Goal: Task Accomplishment & Management: Use online tool/utility

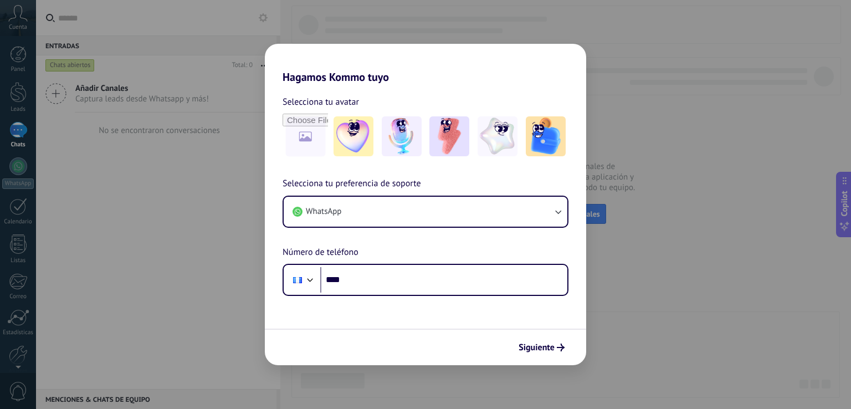
click at [703, 126] on div "Hagamos Kommo tuyo Selecciona tu avatar Selecciona tu preferencia de soporte Wh…" at bounding box center [425, 204] width 851 height 409
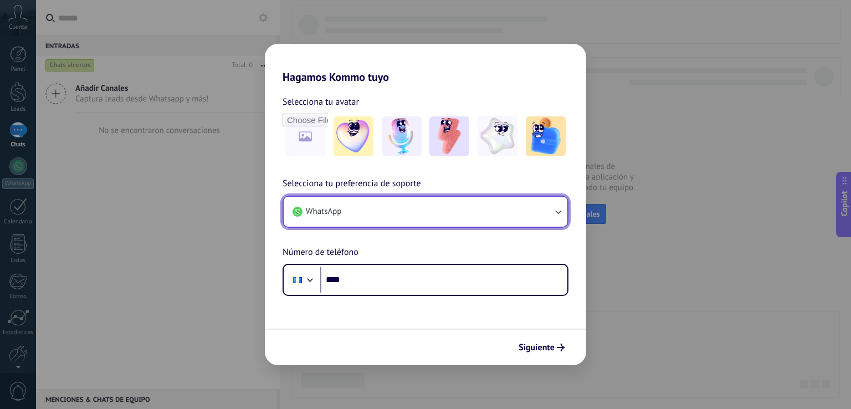
click at [390, 207] on button "WhatsApp" at bounding box center [426, 212] width 284 height 30
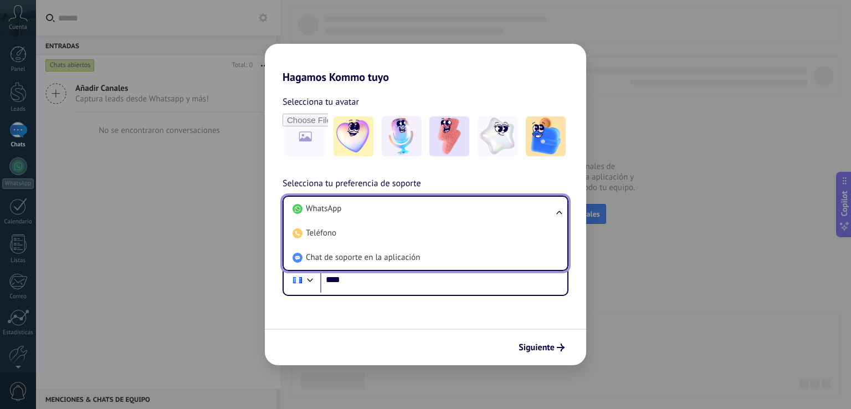
click at [390, 207] on li "WhatsApp" at bounding box center [423, 209] width 270 height 24
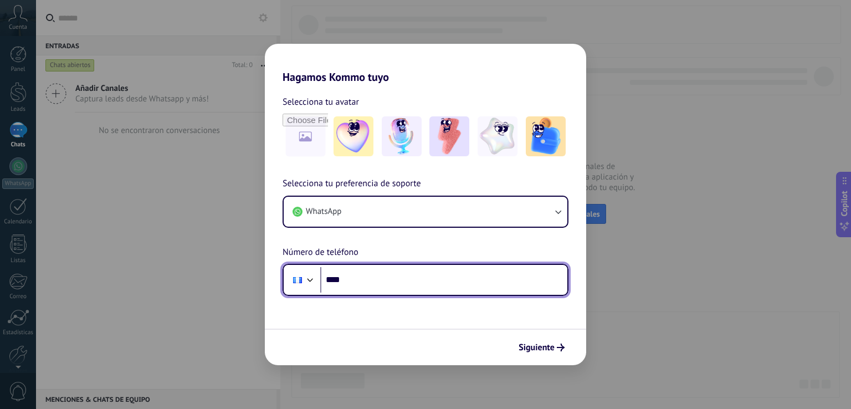
click at [384, 286] on input "****" at bounding box center [443, 279] width 247 height 25
type input "**********"
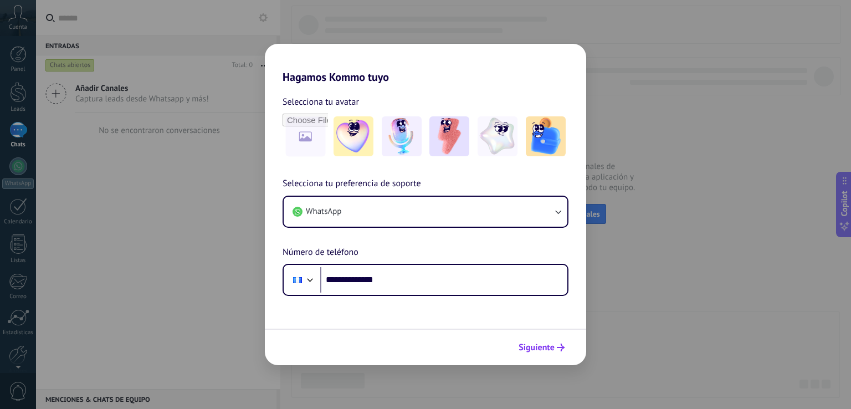
click at [529, 341] on button "Siguiente" at bounding box center [541, 347] width 56 height 19
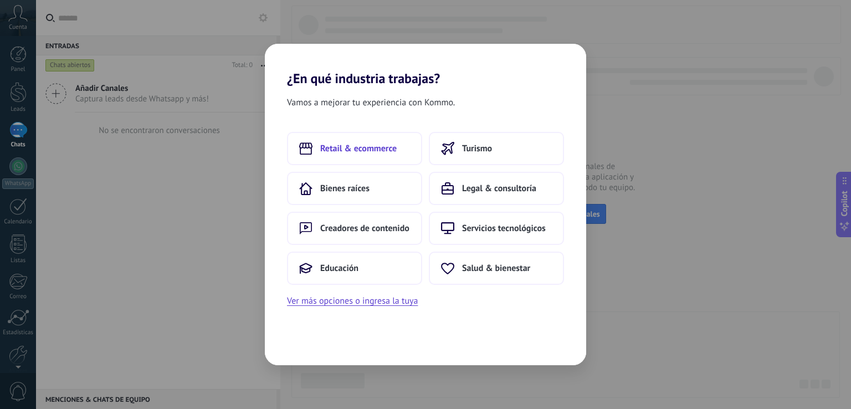
click at [360, 146] on span "Retail & ecommerce" at bounding box center [358, 148] width 76 height 11
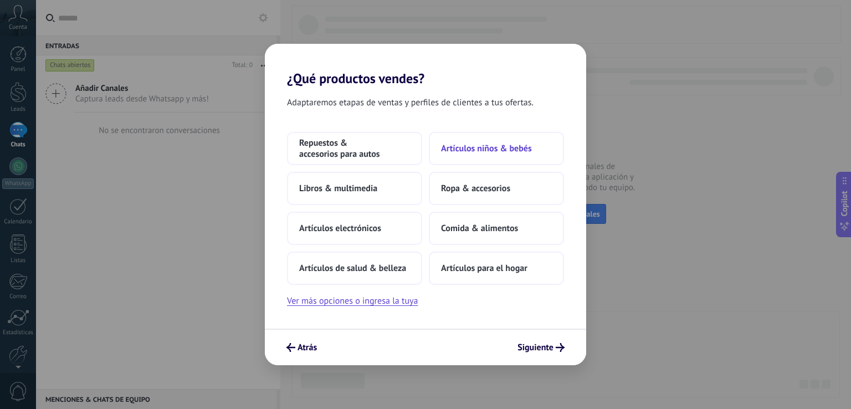
click at [491, 149] on span "Artículos niños & bebés" at bounding box center [486, 148] width 91 height 11
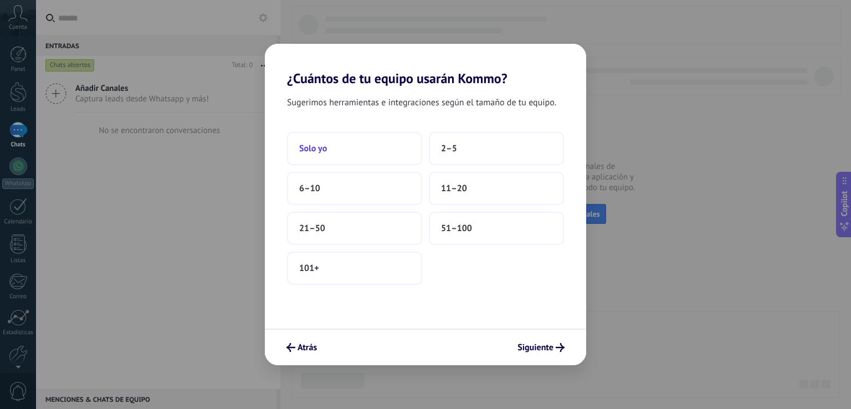
click at [310, 151] on span "Solo yo" at bounding box center [313, 148] width 28 height 11
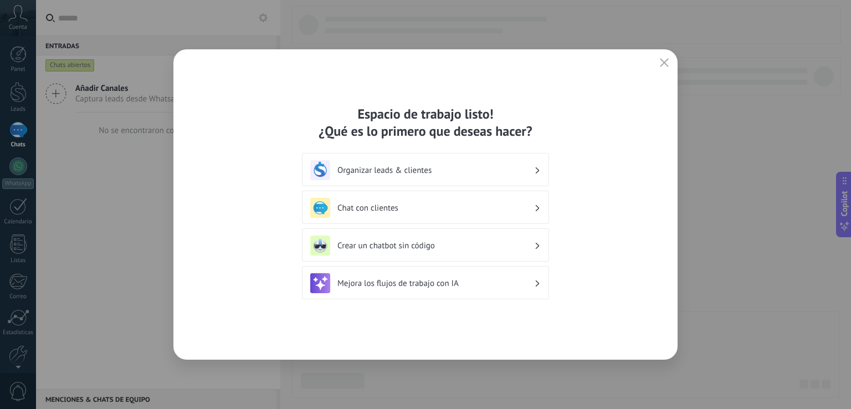
click at [481, 174] on h3 "Organizar leads & clientes" at bounding box center [435, 170] width 197 height 11
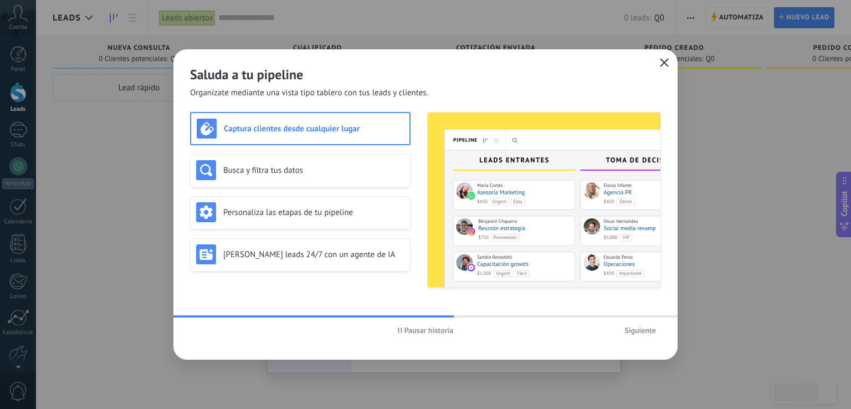
click at [659, 61] on icon "button" at bounding box center [663, 62] width 9 height 9
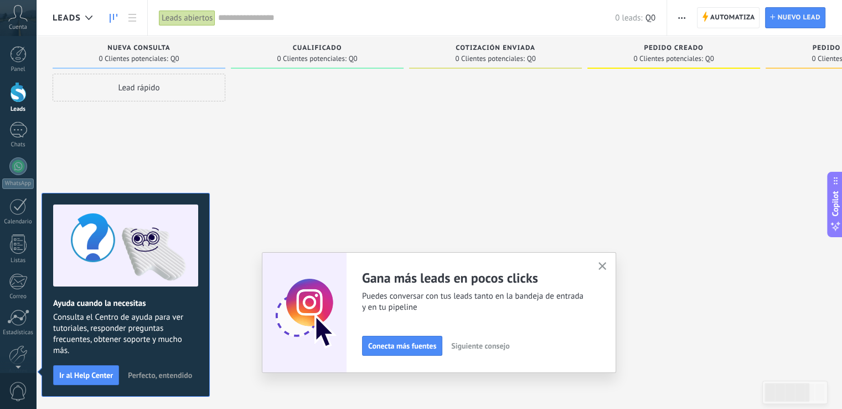
click at [137, 377] on span "Perfecto, entendido" at bounding box center [160, 375] width 64 height 8
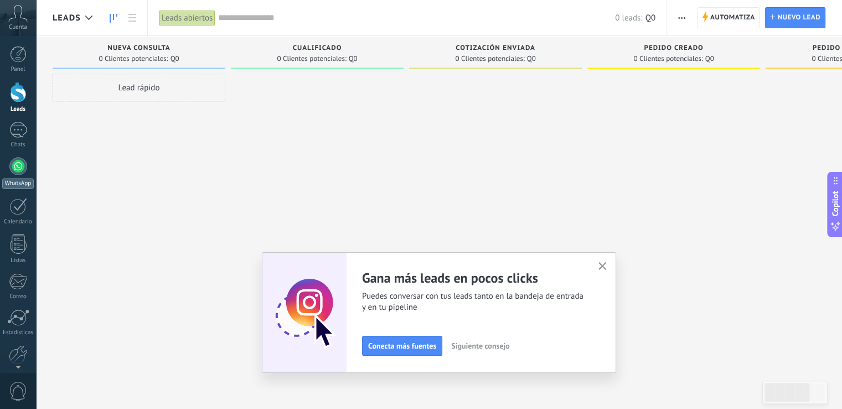
click at [24, 171] on div at bounding box center [18, 166] width 18 height 18
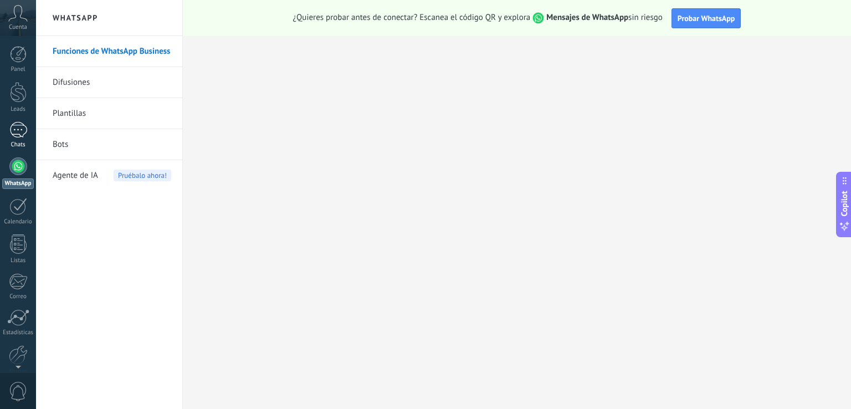
click at [20, 136] on div at bounding box center [18, 130] width 18 height 16
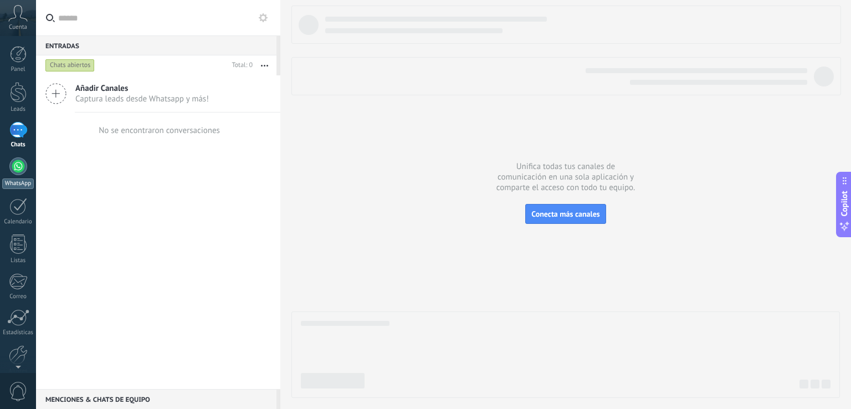
click at [14, 168] on div at bounding box center [18, 166] width 18 height 18
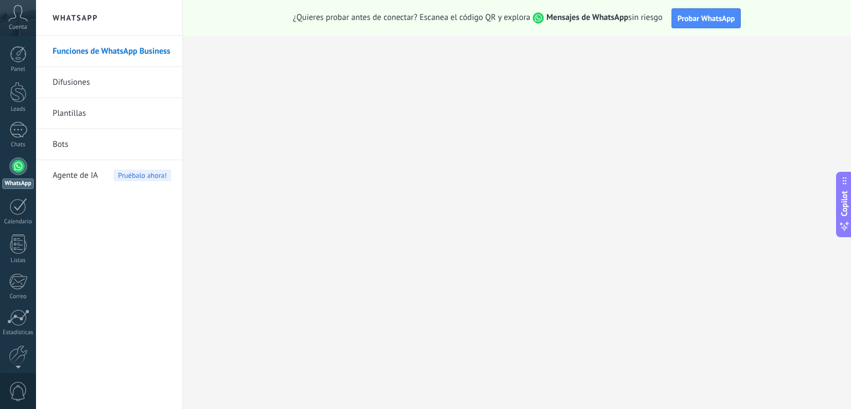
click at [396, 21] on span "¿Quieres probar antes de conectar? Escanea el código QR y explora Mensajes de W…" at bounding box center [477, 18] width 369 height 12
click at [711, 19] on span "Probar WhatsApp" at bounding box center [706, 18] width 58 height 10
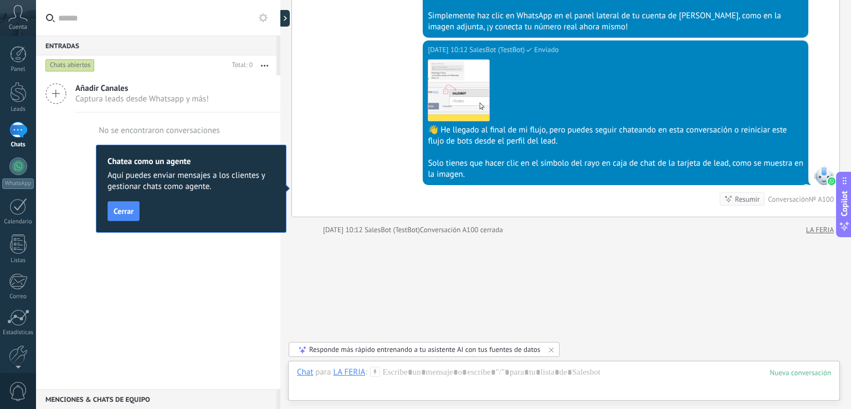
scroll to position [870, 0]
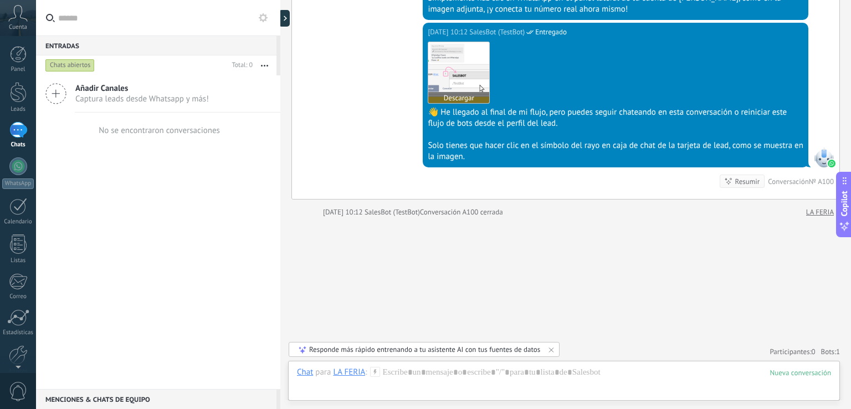
click at [436, 79] on img at bounding box center [458, 72] width 61 height 61
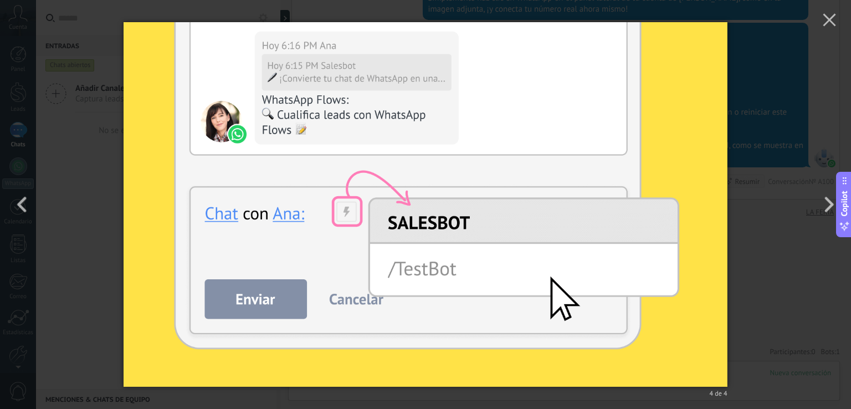
click at [731, 125] on div "4 de 4" at bounding box center [425, 204] width 851 height 409
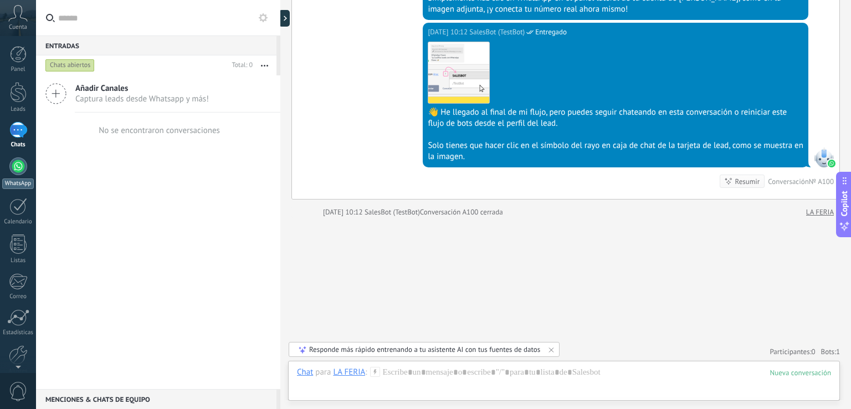
click at [25, 171] on link "WhatsApp" at bounding box center [18, 173] width 36 height 32
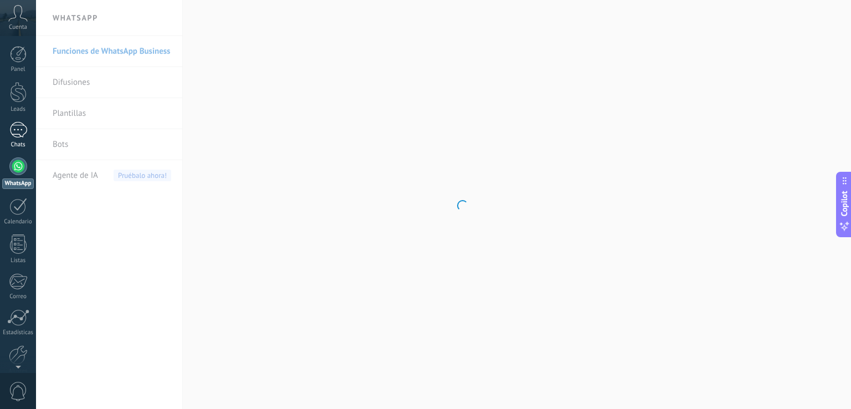
click at [17, 131] on div "1" at bounding box center [18, 130] width 18 height 16
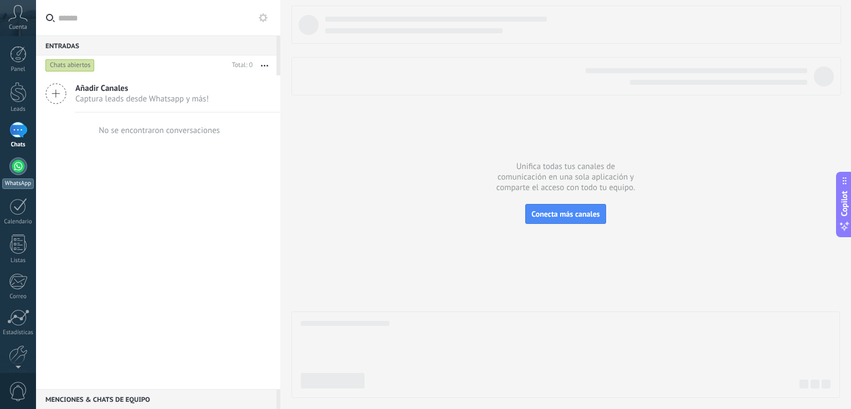
click at [16, 167] on div at bounding box center [18, 166] width 18 height 18
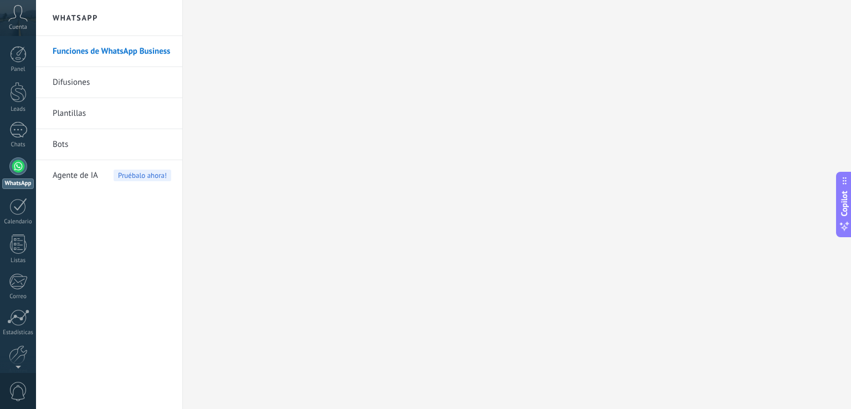
click at [18, 114] on div "Panel Leads 1 Chats WhatsApp Clientes" at bounding box center [18, 235] width 36 height 379
click at [16, 128] on div "1" at bounding box center [18, 130] width 18 height 16
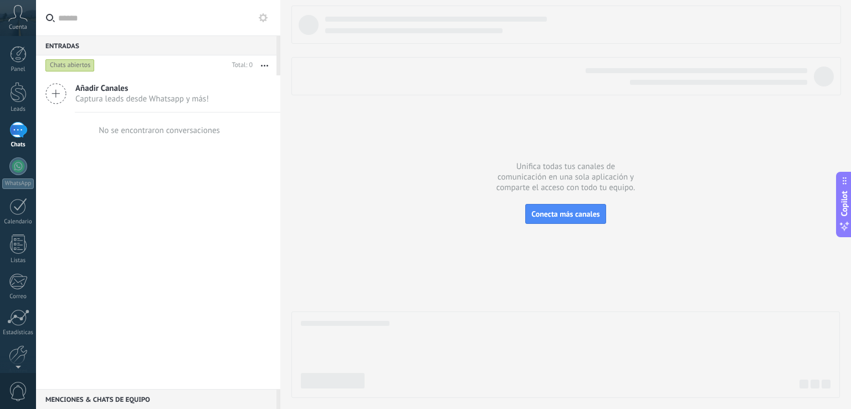
click at [199, 130] on div "No se encontraron conversaciones" at bounding box center [159, 130] width 121 height 11
click at [554, 218] on span "Conecta más canales" at bounding box center [565, 214] width 68 height 10
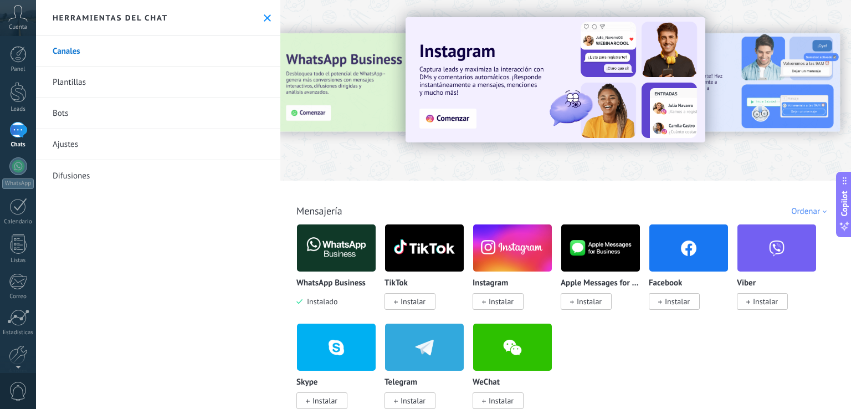
click at [333, 259] on img at bounding box center [336, 248] width 79 height 54
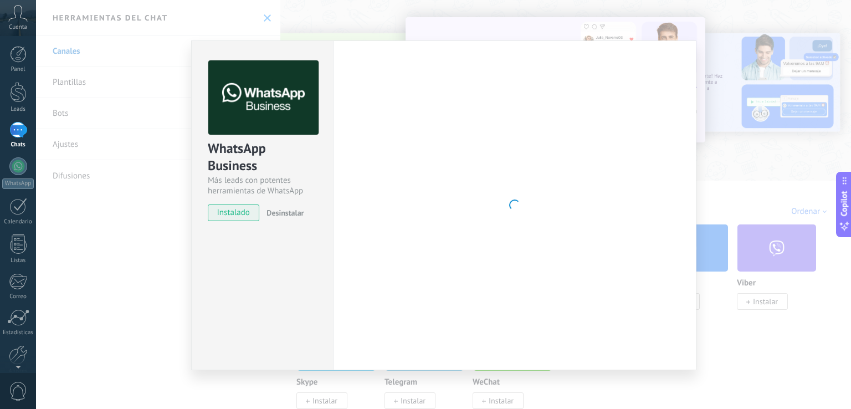
click at [463, 171] on div at bounding box center [514, 205] width 329 height 290
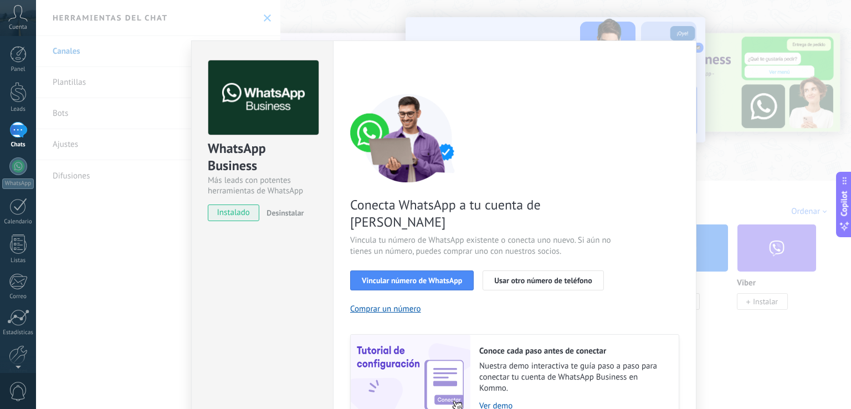
click at [19, 120] on div "Panel Leads 1 Chats WhatsApp Clientes" at bounding box center [18, 235] width 36 height 379
click at [20, 127] on div "1" at bounding box center [18, 130] width 18 height 16
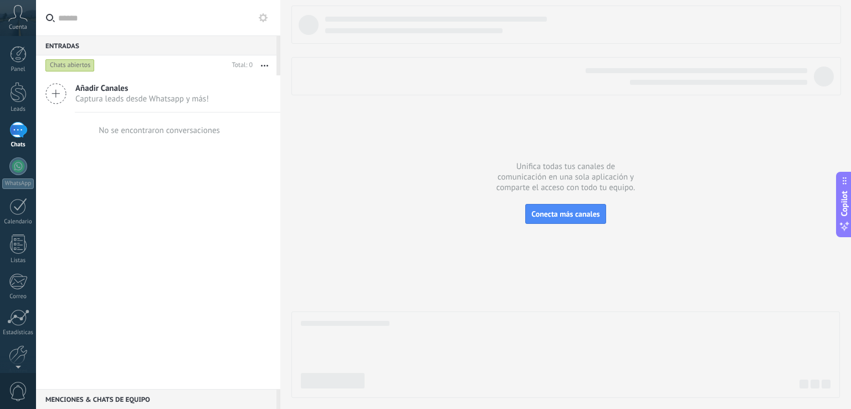
click at [25, 124] on div "1" at bounding box center [18, 130] width 18 height 16
click at [261, 66] on use "button" at bounding box center [264, 66] width 7 height 2
click at [539, 212] on span "Conecta más canales" at bounding box center [565, 214] width 68 height 10
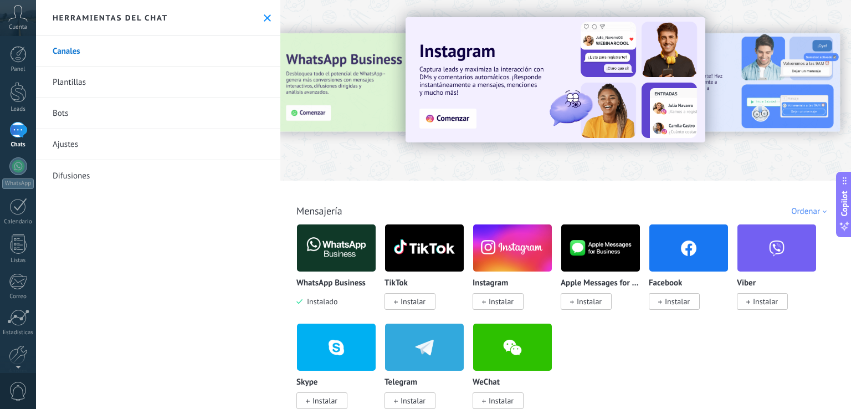
click at [260, 12] on div "Herramientas del chat" at bounding box center [158, 18] width 244 height 36
click at [20, 161] on div at bounding box center [18, 166] width 18 height 18
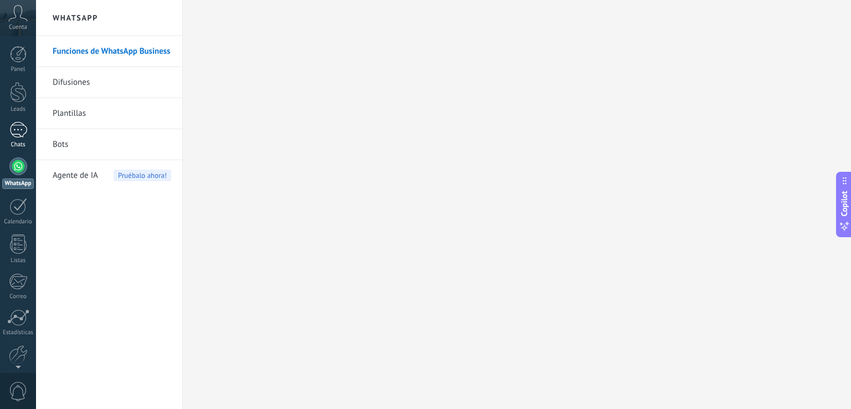
click at [16, 127] on div "1" at bounding box center [18, 130] width 18 height 16
